Goal: Find specific fact

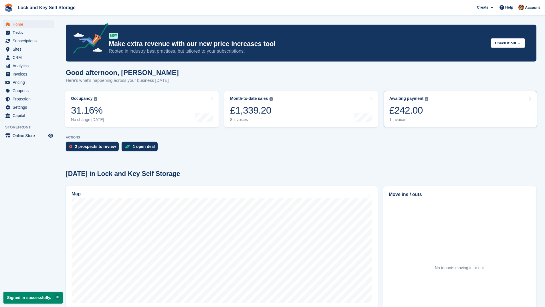
click at [531, 97] on link "Awaiting payment The total outstanding balance on all open invoices. £242.00 1 …" at bounding box center [460, 109] width 153 height 36
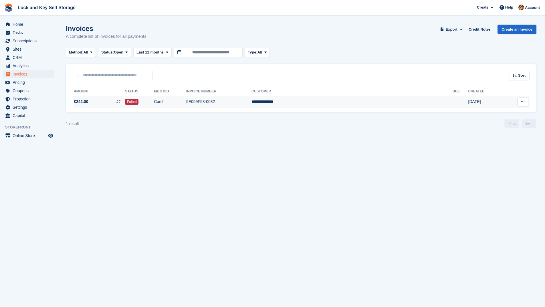
click at [523, 101] on icon at bounding box center [522, 102] width 3 height 4
click at [492, 112] on p "Download PDF" at bounding box center [501, 112] width 50 height 7
click at [487, 122] on p "View on Stripe" at bounding box center [501, 121] width 50 height 9
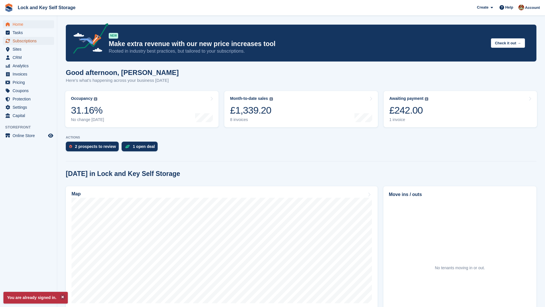
click at [31, 41] on span "Subscriptions" at bounding box center [30, 41] width 34 height 8
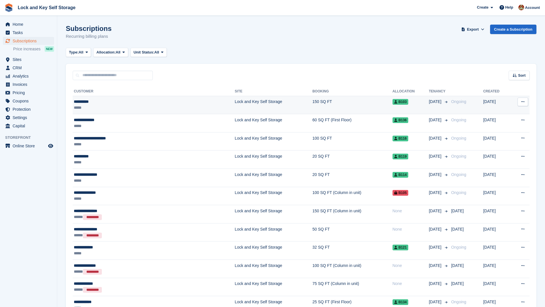
click at [115, 104] on div "**********" at bounding box center [123, 102] width 98 height 6
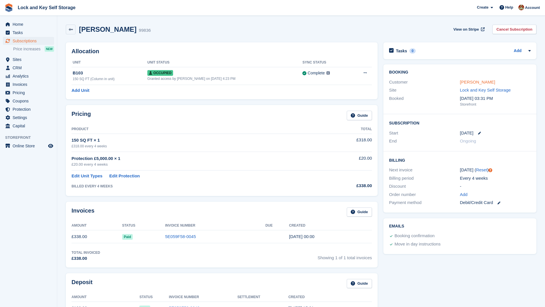
click at [467, 82] on link "[PERSON_NAME]" at bounding box center [477, 82] width 35 height 5
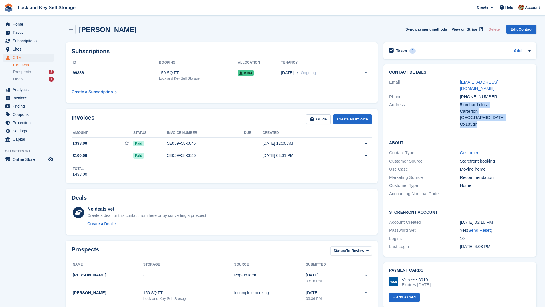
drag, startPoint x: 479, startPoint y: 118, endPoint x: 459, endPoint y: 98, distance: 28.1
click at [459, 101] on div "Address [STREET_ADDRESS] [GEOGRAPHIC_DATA] [GEOGRAPHIC_DATA] Ox183gn" at bounding box center [460, 114] width 142 height 27
copy div "[STREET_ADDRESS]"
